Goal: Check status: Check status

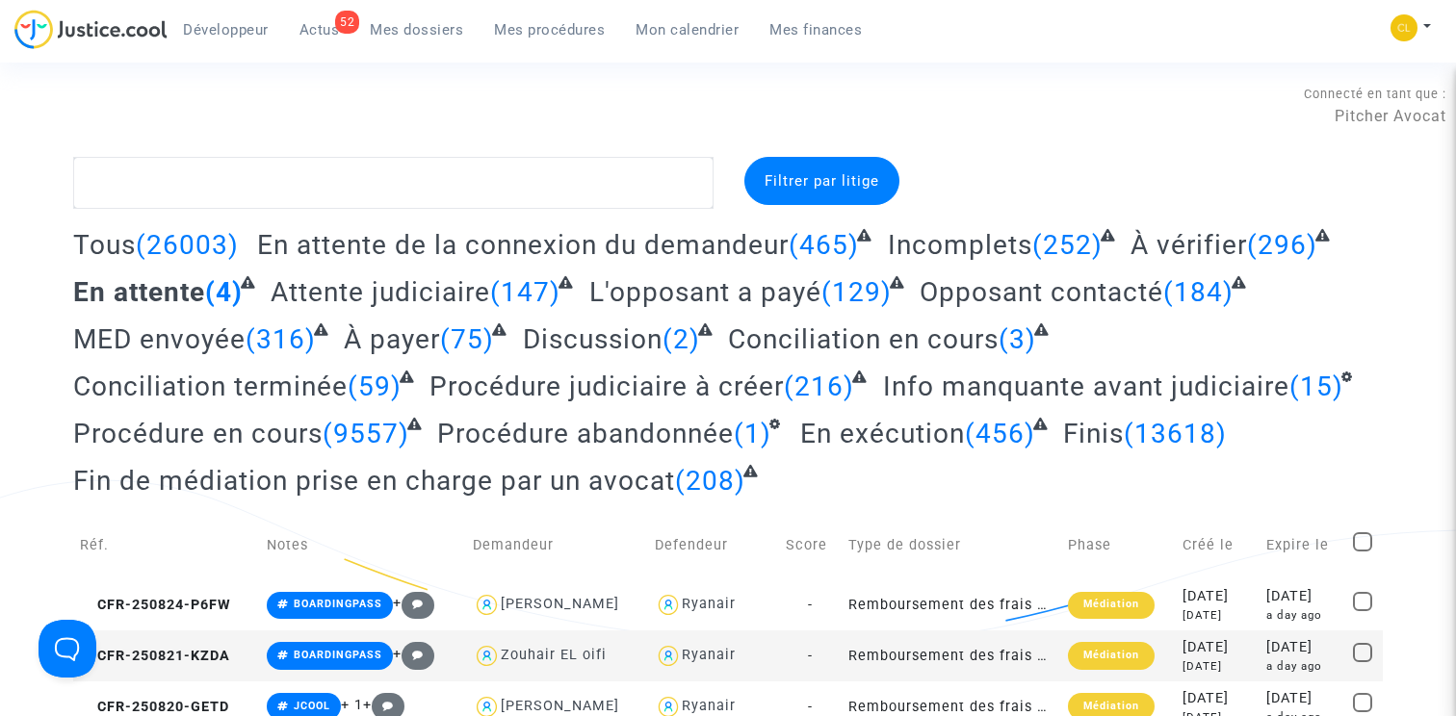
click at [542, 28] on span "Mes procédures" at bounding box center [549, 29] width 111 height 17
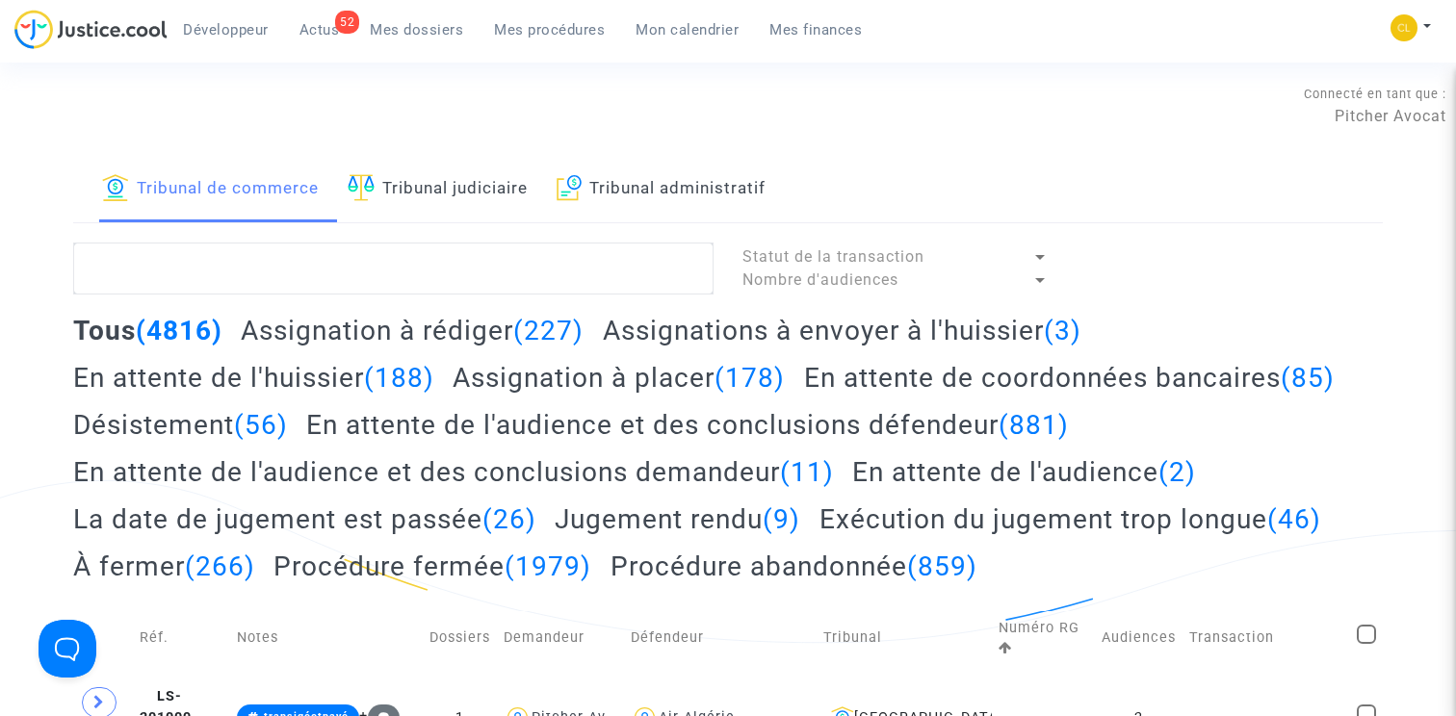
click at [398, 222] on div "Tribunal de commerce Tribunal judiciaire Tribunal administratif" at bounding box center [728, 190] width 1310 height 66
click at [418, 190] on link "Tribunal judiciaire" at bounding box center [438, 189] width 180 height 65
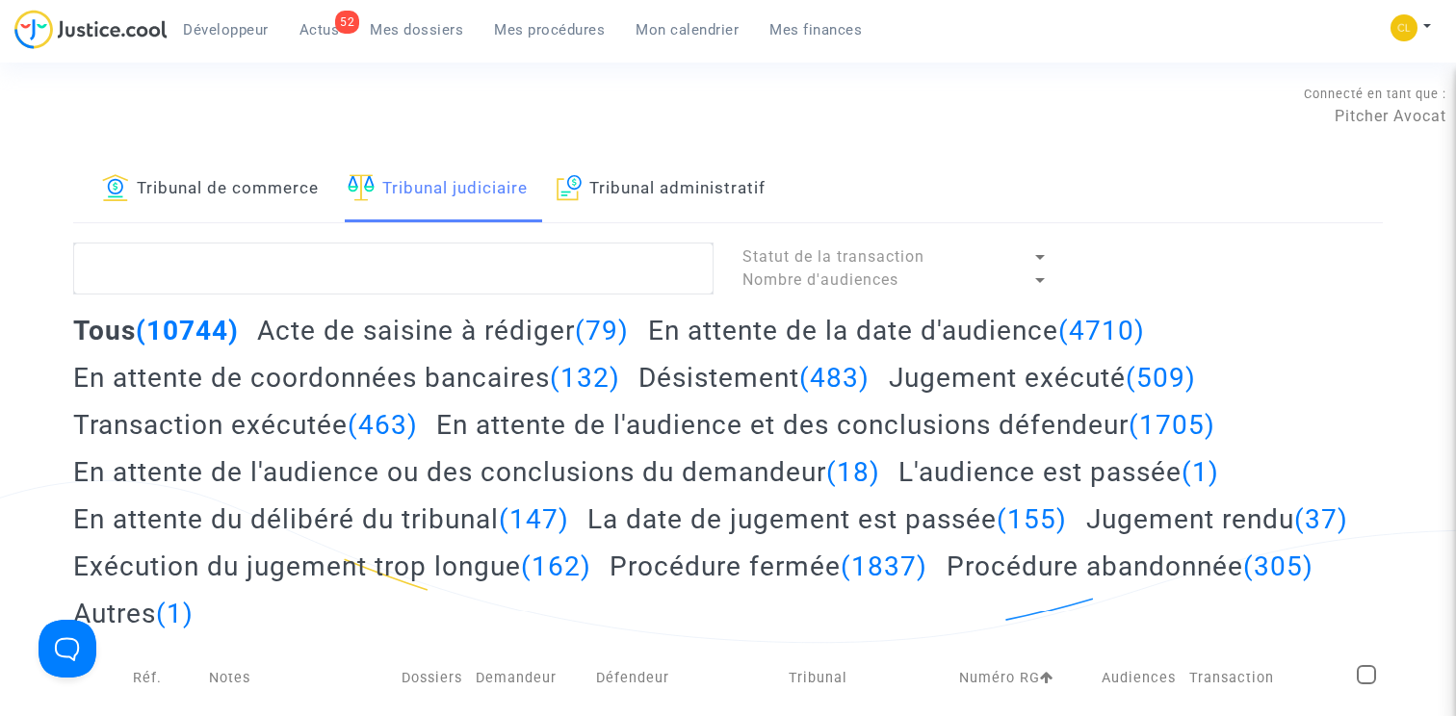
click at [46, 156] on div "Connecté en tant que : Pitcher Avocat" at bounding box center [723, 134] width 1446 height 46
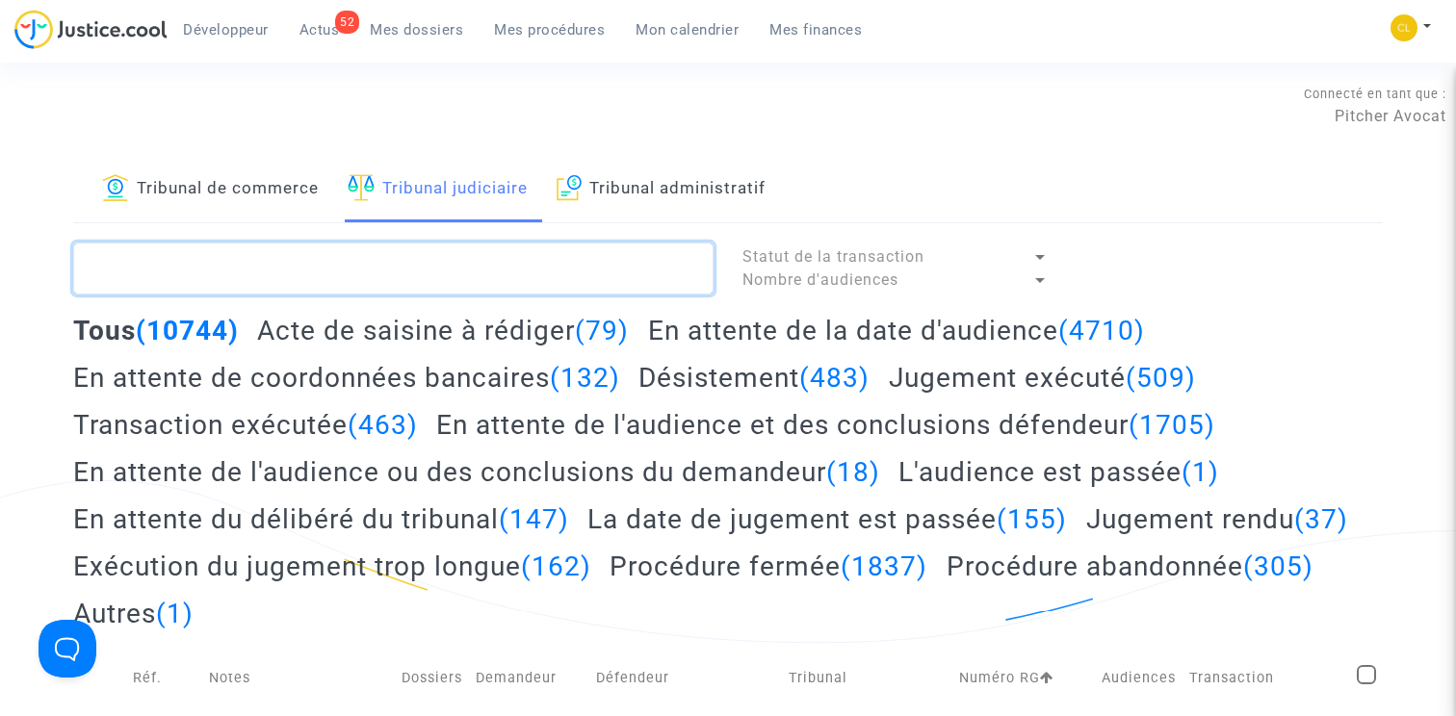
click at [501, 277] on textarea at bounding box center [393, 269] width 640 height 52
paste textarea "LS-231226-GPRP"
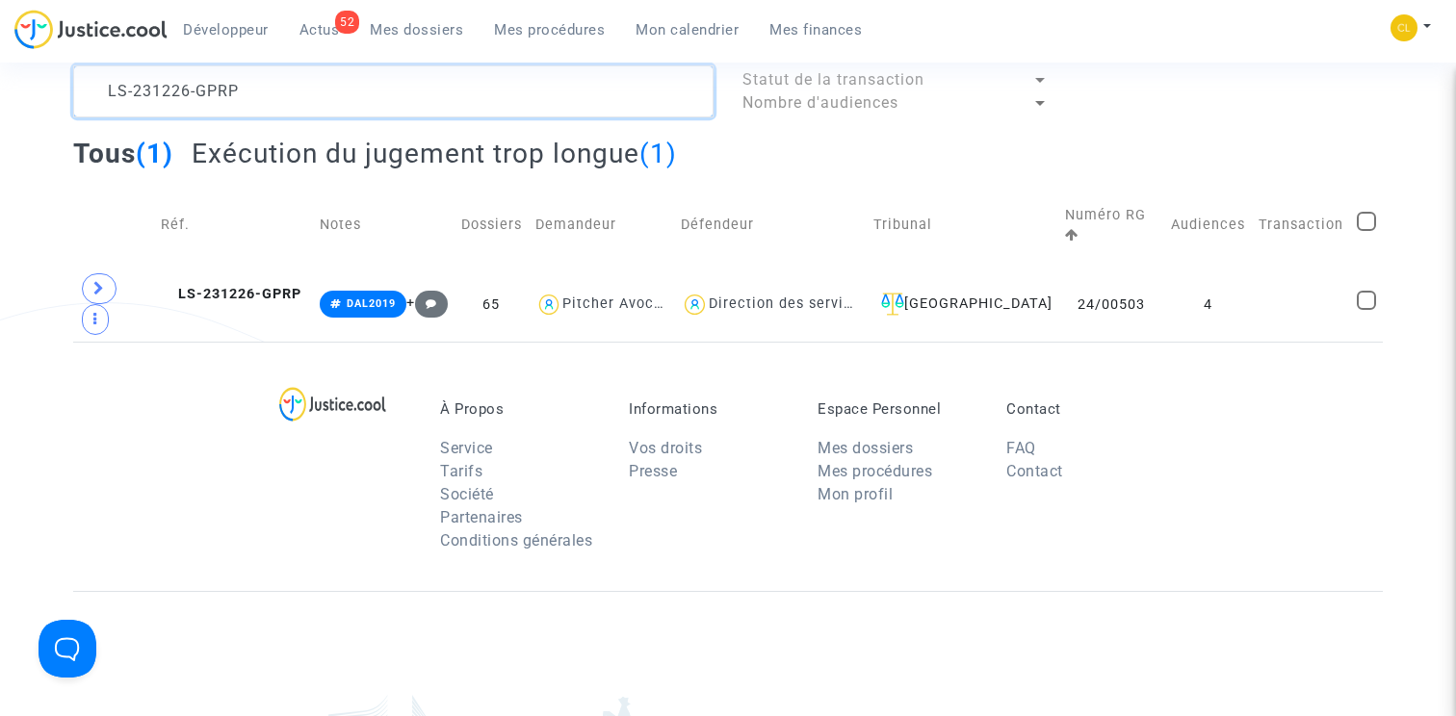
scroll to position [138, 0]
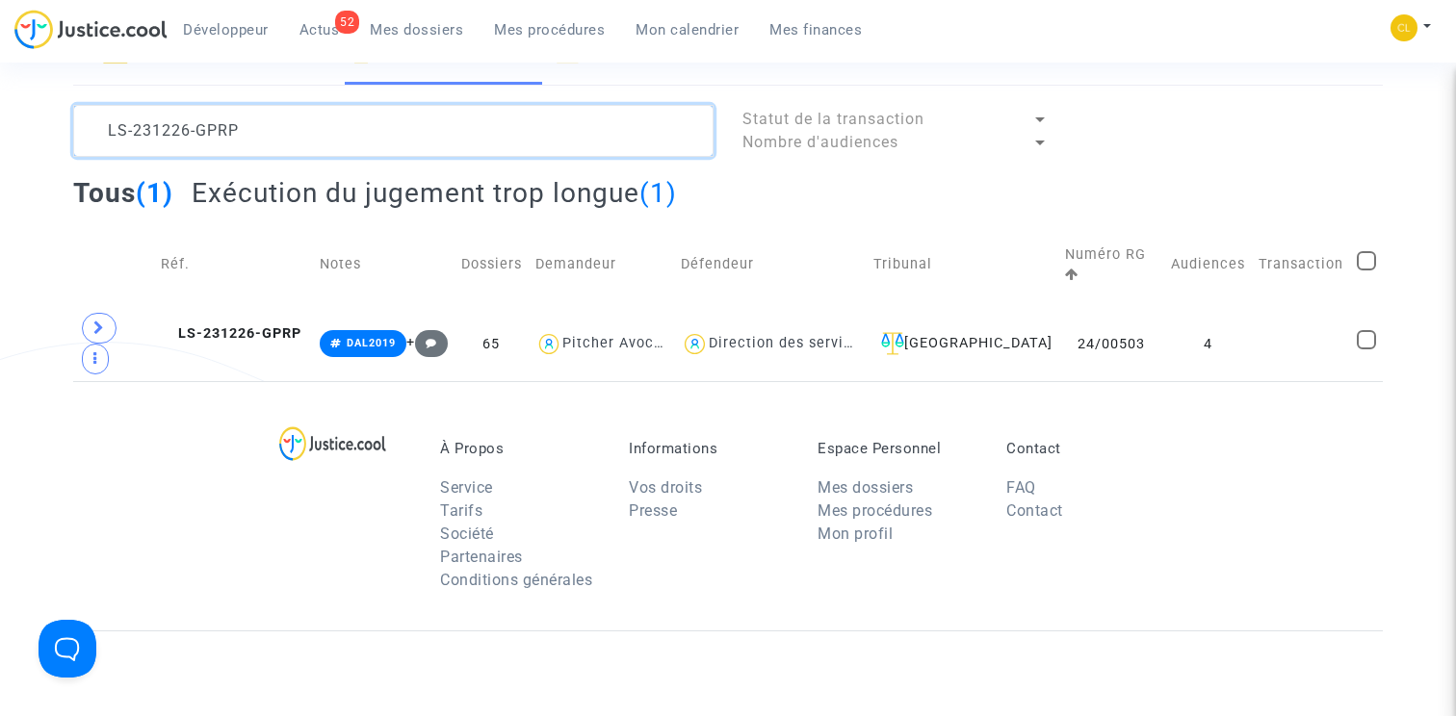
type textarea "LS-231226-GPRP"
